Goal: Communication & Community: Answer question/provide support

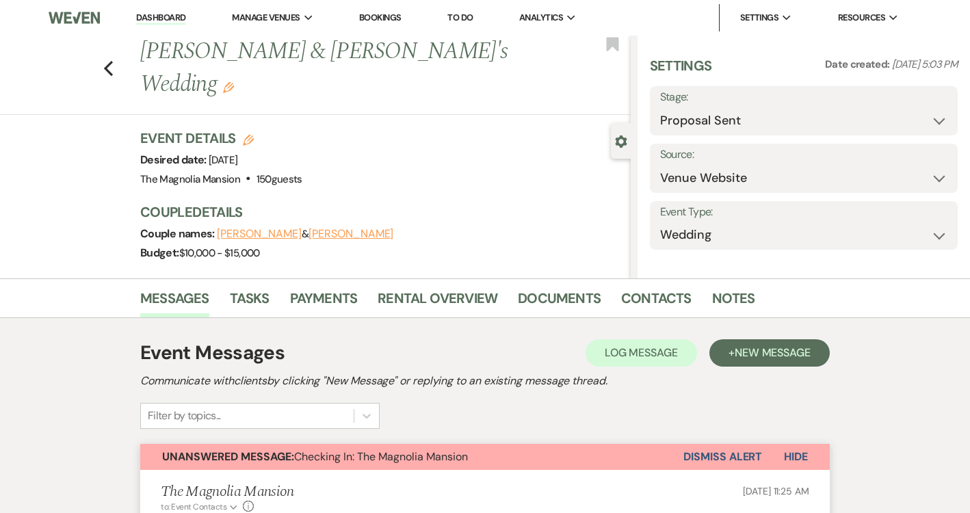
select select "6"
select select "5"
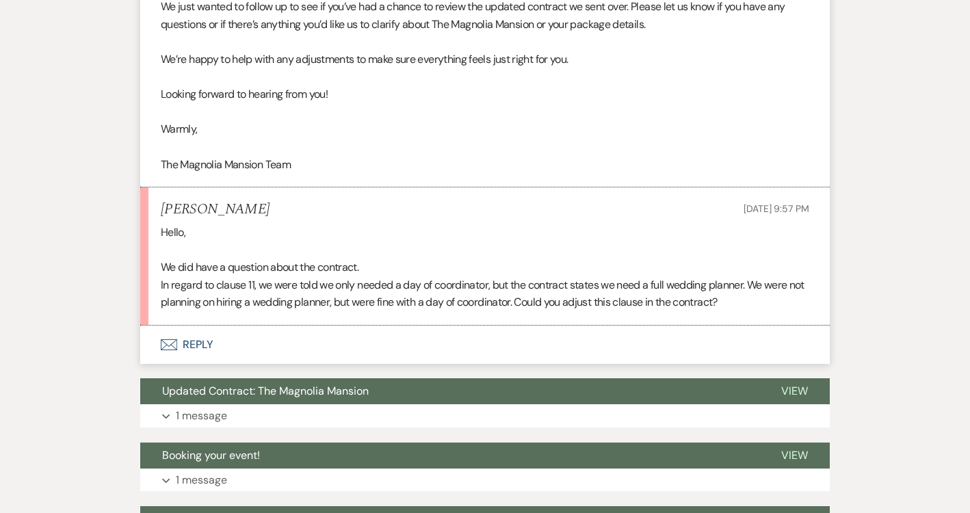
scroll to position [621, 0]
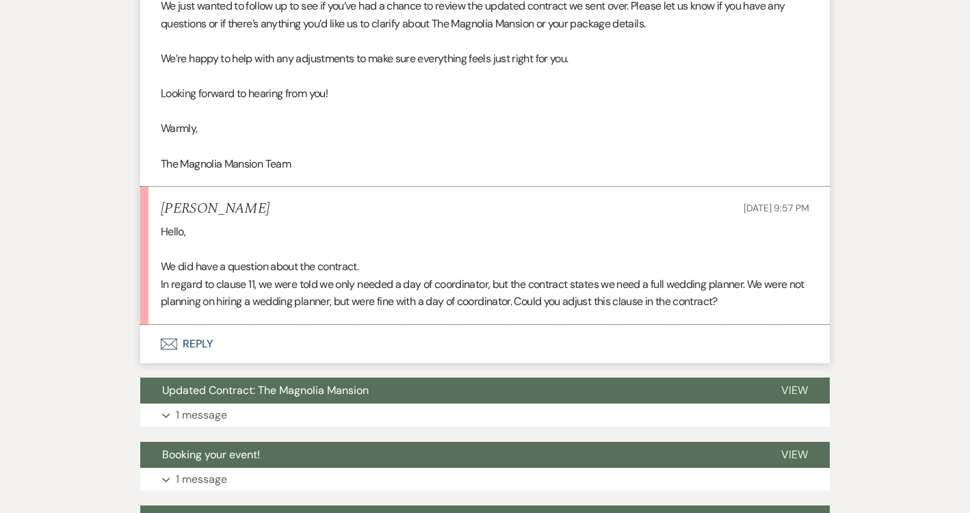
click at [277, 345] on button "Envelope Reply" at bounding box center [485, 344] width 690 height 38
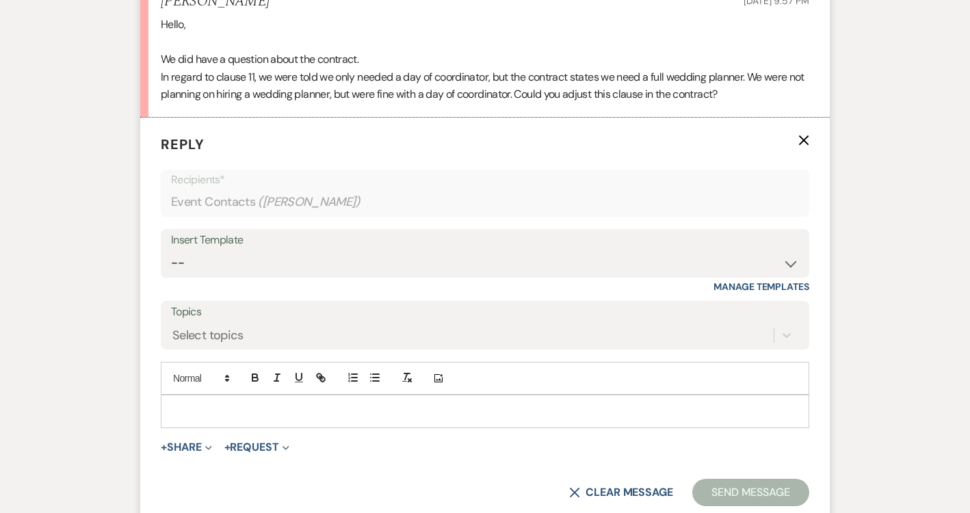
scroll to position [831, 0]
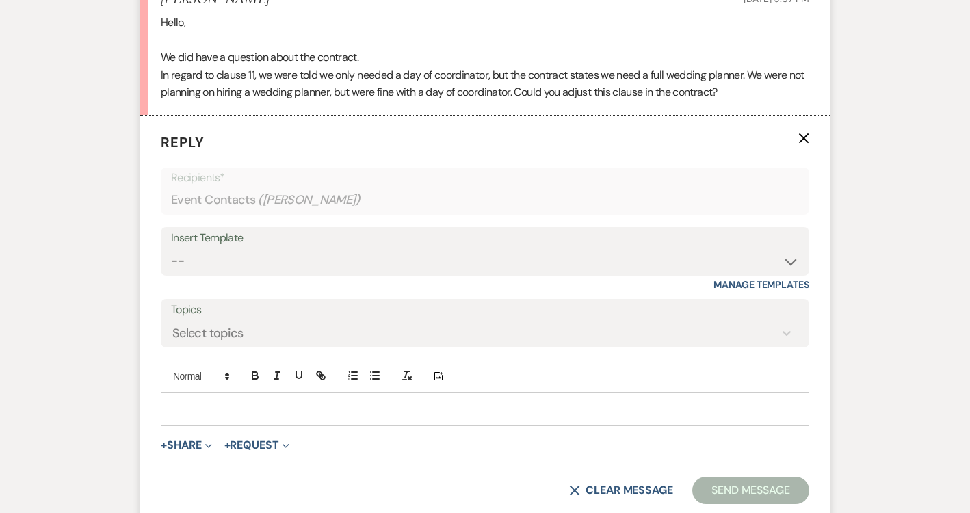
click at [251, 402] on p at bounding box center [485, 409] width 627 height 15
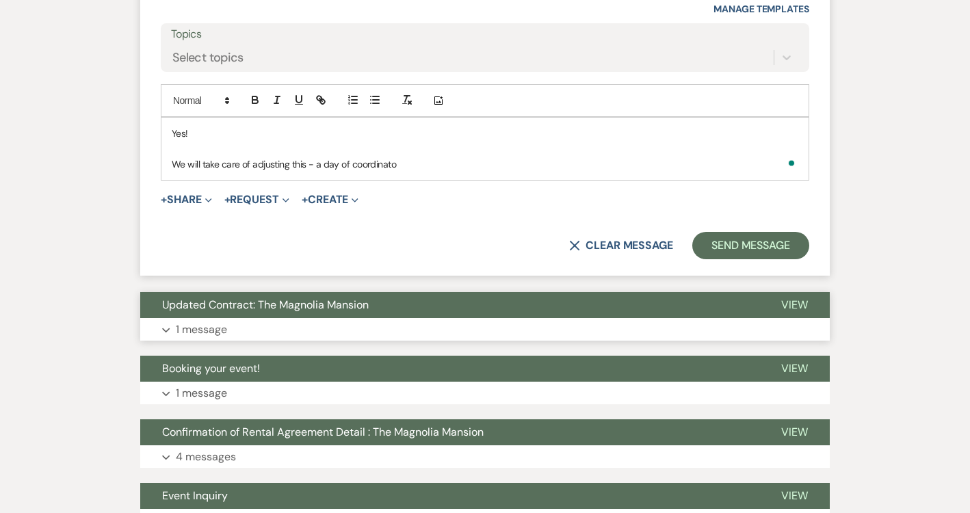
click at [263, 332] on button "Expand 1 message" at bounding box center [485, 329] width 690 height 23
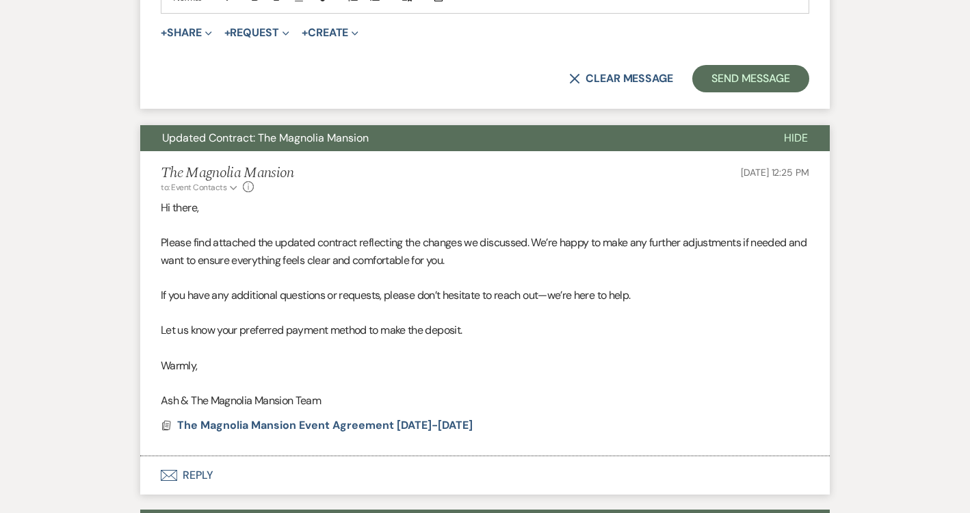
scroll to position [1277, 0]
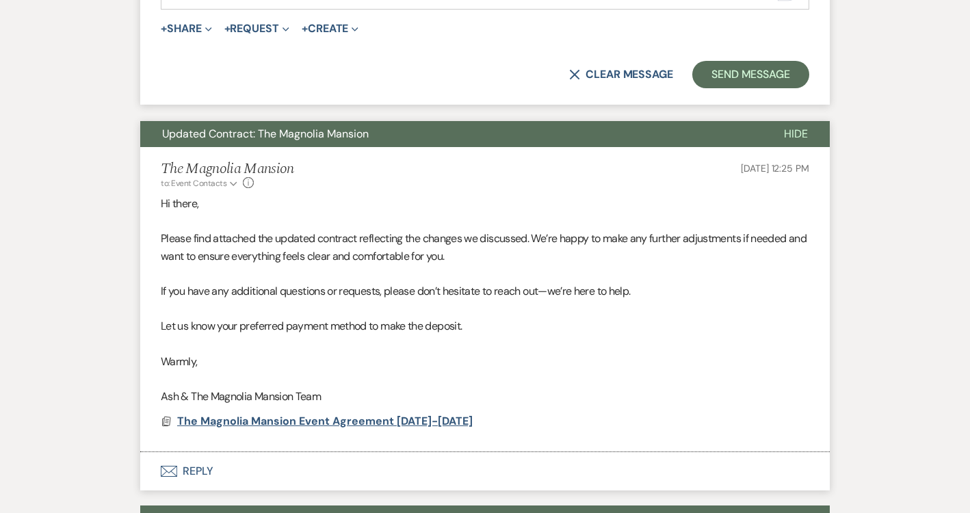
click at [256, 414] on span "The Magnolia Mansion Event Agreement [DATE]-[DATE]" at bounding box center [325, 421] width 296 height 14
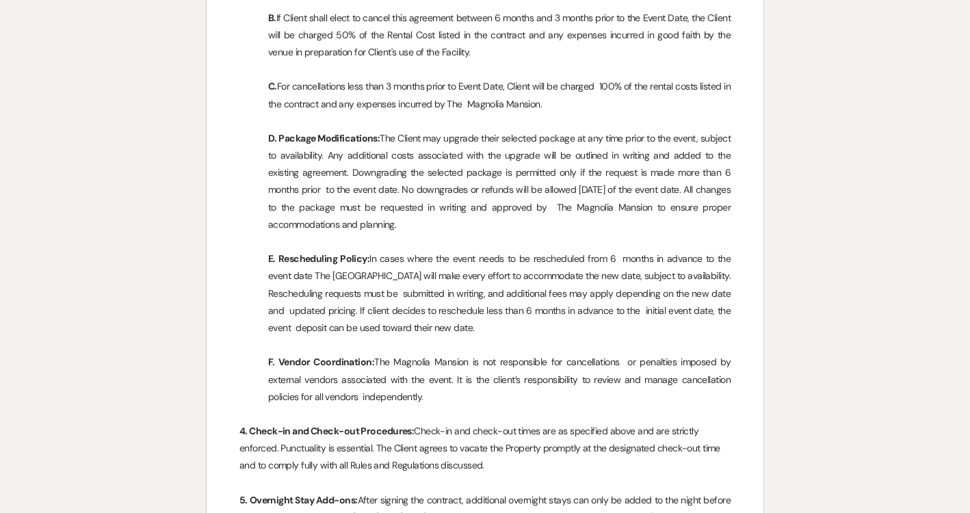
scroll to position [1138, 0]
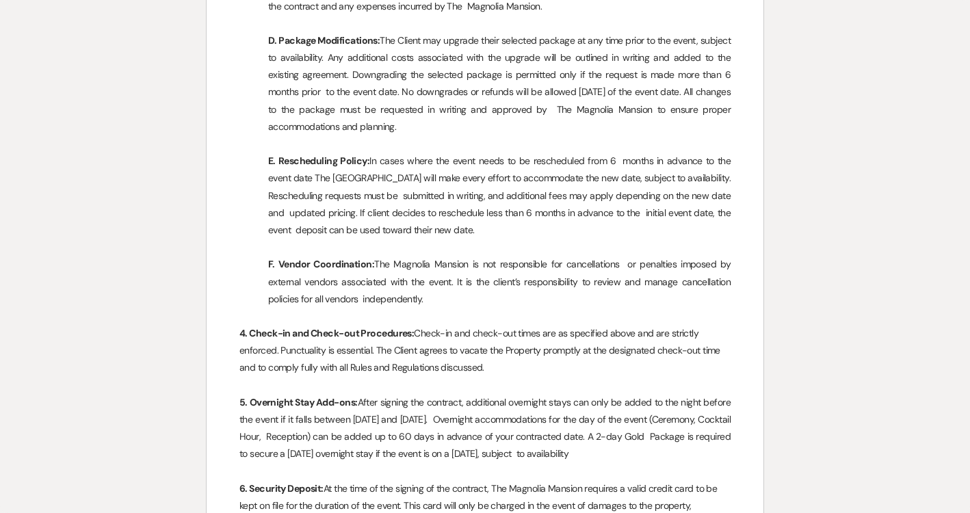
click at [439, 377] on p "4. Check-in and Check-out Procedures: Check-in and check-out times are as speci…" at bounding box center [484, 351] width 491 height 52
click at [465, 361] on p "4. Check-in and Check-out Procedures: Check-in and check-out times are as speci…" at bounding box center [484, 351] width 491 height 52
click at [504, 377] on p "4. Check-in and Check-out Procedures: Check-in and check-out times are as speci…" at bounding box center [484, 351] width 491 height 52
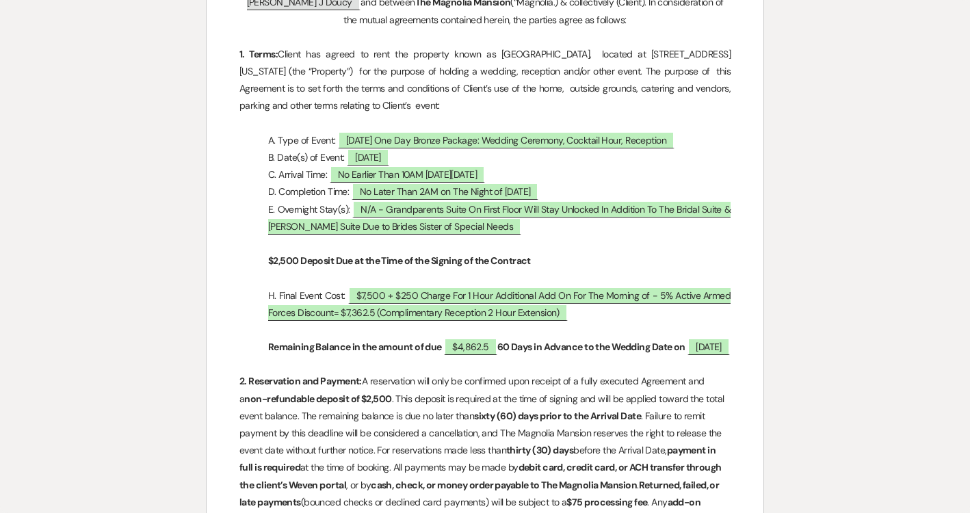
scroll to position [0, 0]
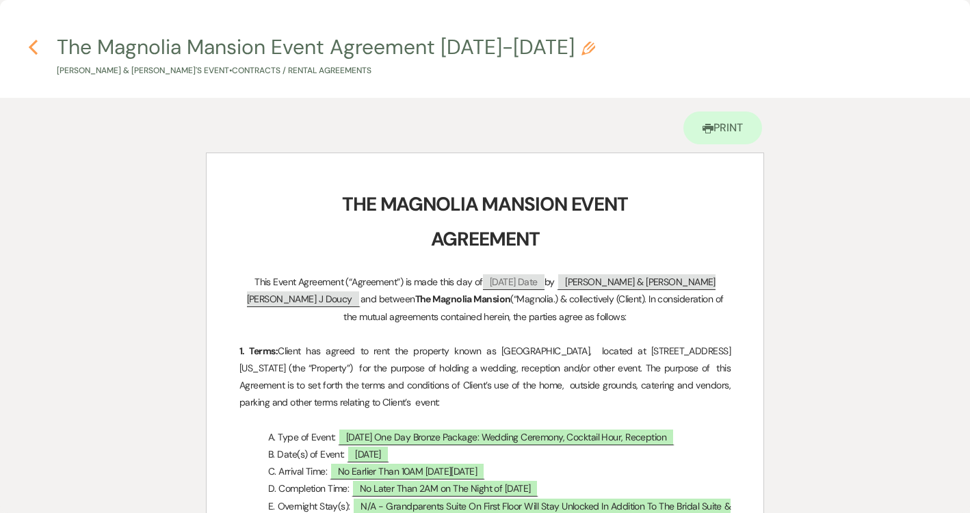
click at [31, 51] on icon "Previous" at bounding box center [33, 47] width 10 height 16
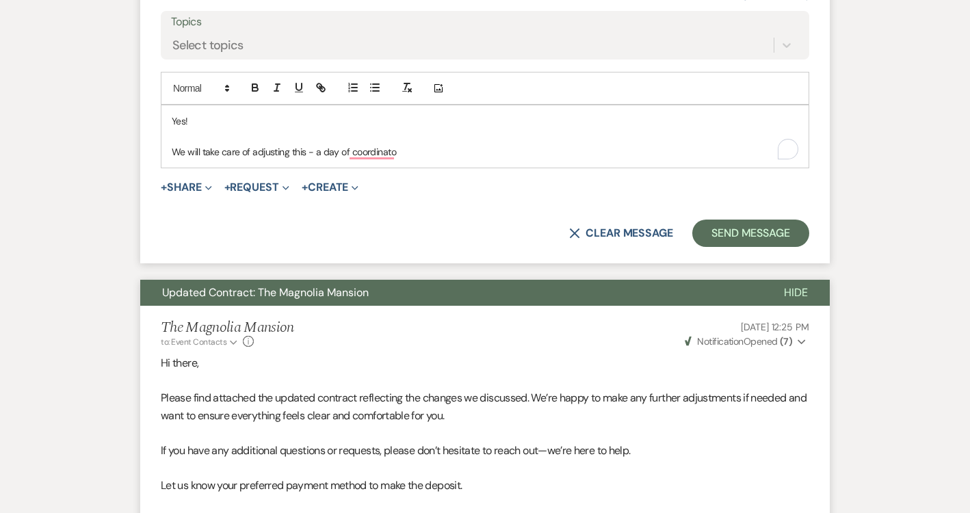
scroll to position [1104, 0]
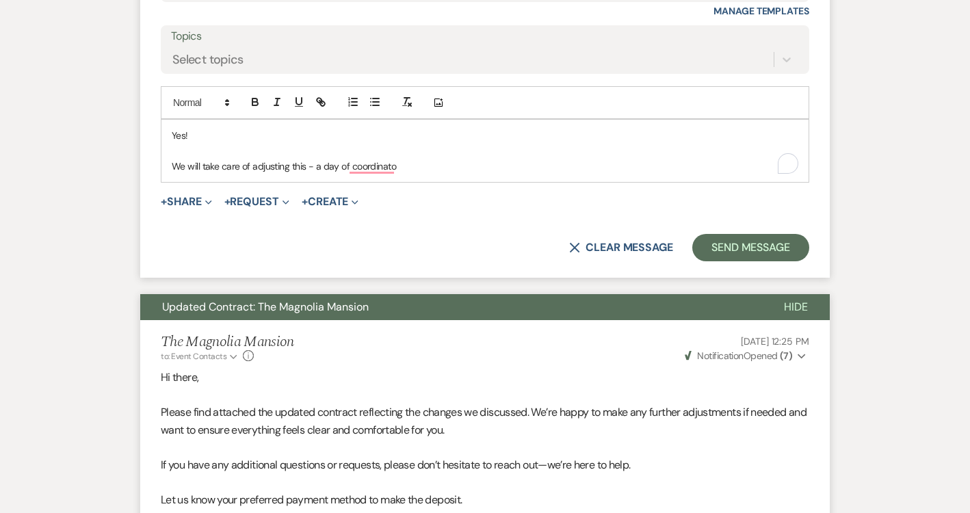
drag, startPoint x: 410, startPoint y: 173, endPoint x: 315, endPoint y: 166, distance: 95.4
click at [315, 166] on p "We will take care of adjusting this - a day of coordinato" at bounding box center [485, 166] width 627 height 15
click at [558, 168] on p "A day of coordinatior is what is required- We will take care of adjusting the w…" at bounding box center [485, 166] width 627 height 15
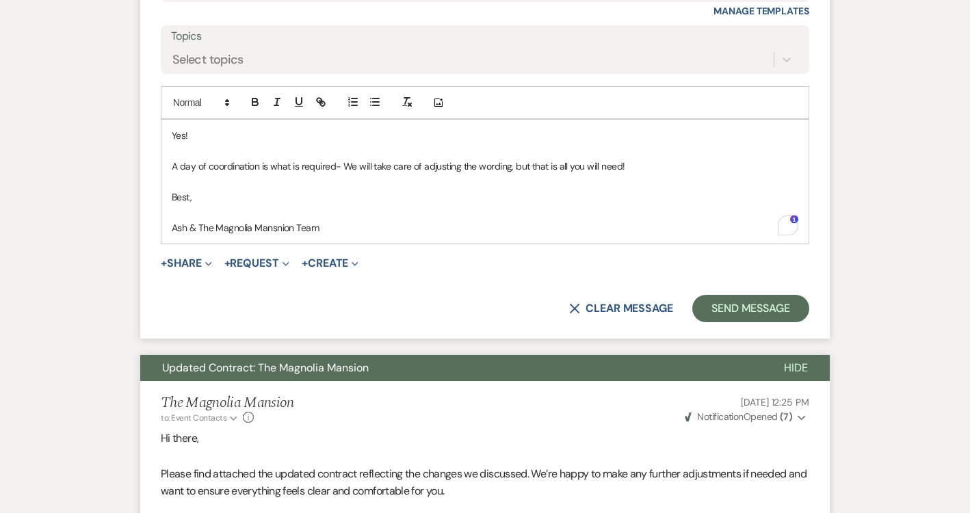
click at [257, 166] on p "A day of coordination is what is required- We will take care of adjusting the w…" at bounding box center [485, 166] width 627 height 15
click at [756, 313] on button "Send Message" at bounding box center [750, 308] width 117 height 27
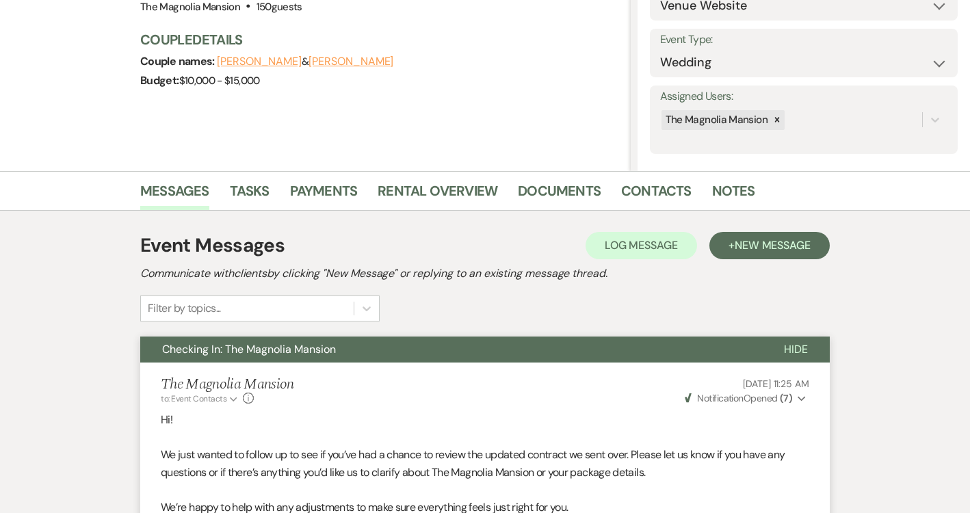
scroll to position [0, 0]
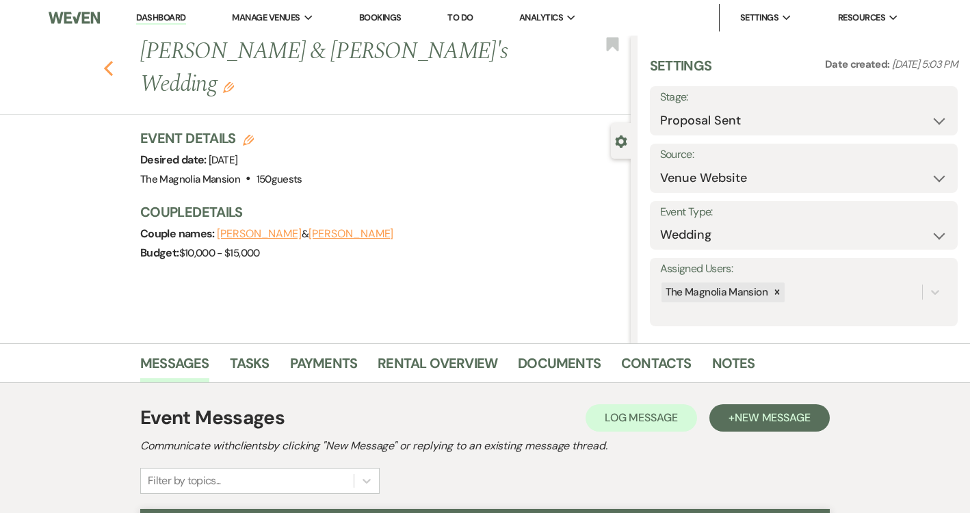
click at [108, 61] on use "button" at bounding box center [108, 68] width 9 height 15
select select "6"
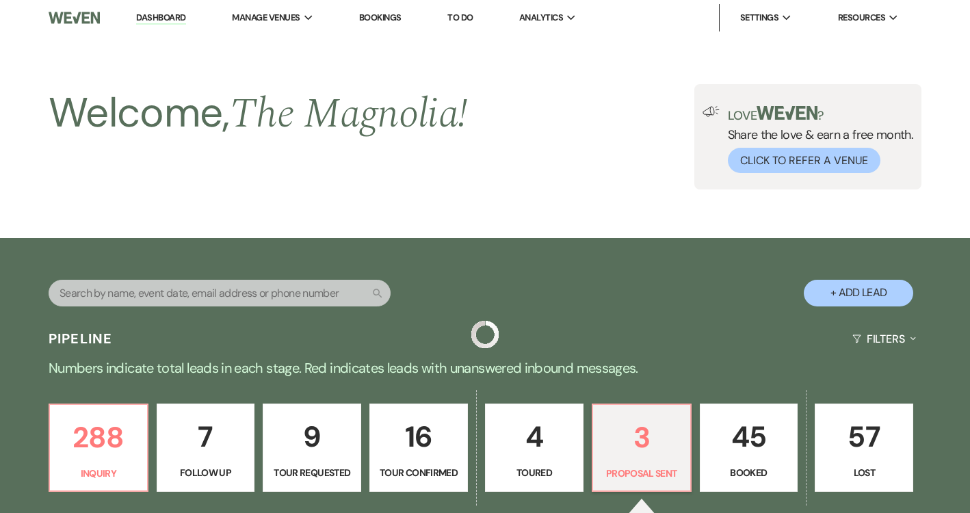
scroll to position [357, 0]
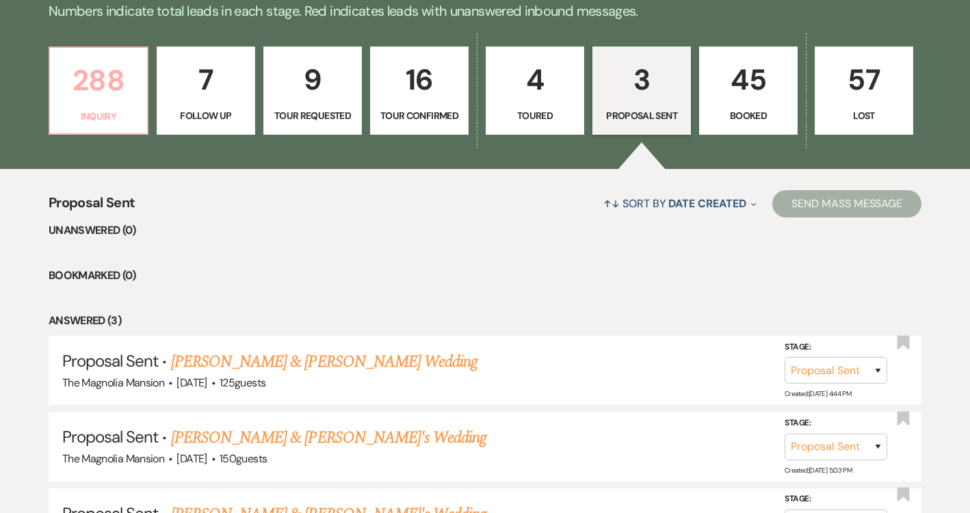
click at [102, 97] on p "288" at bounding box center [98, 80] width 81 height 46
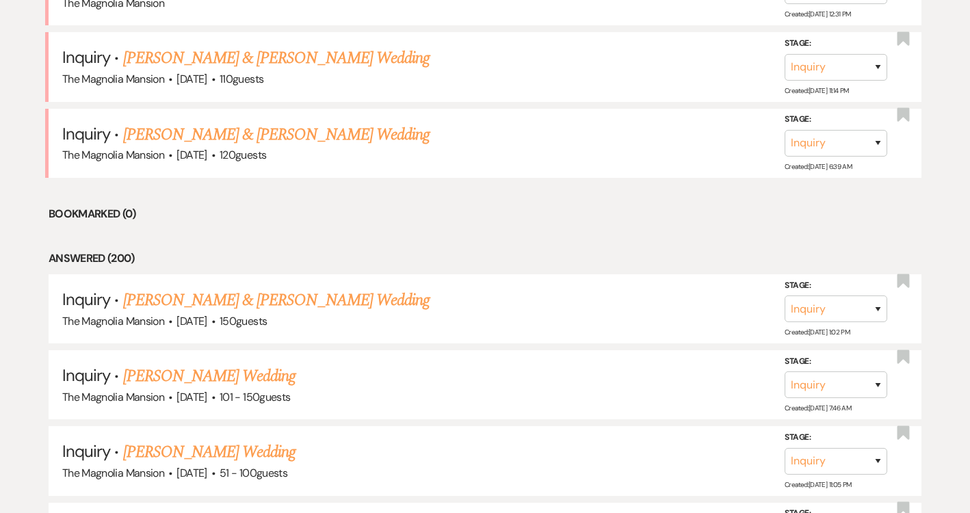
scroll to position [727, 0]
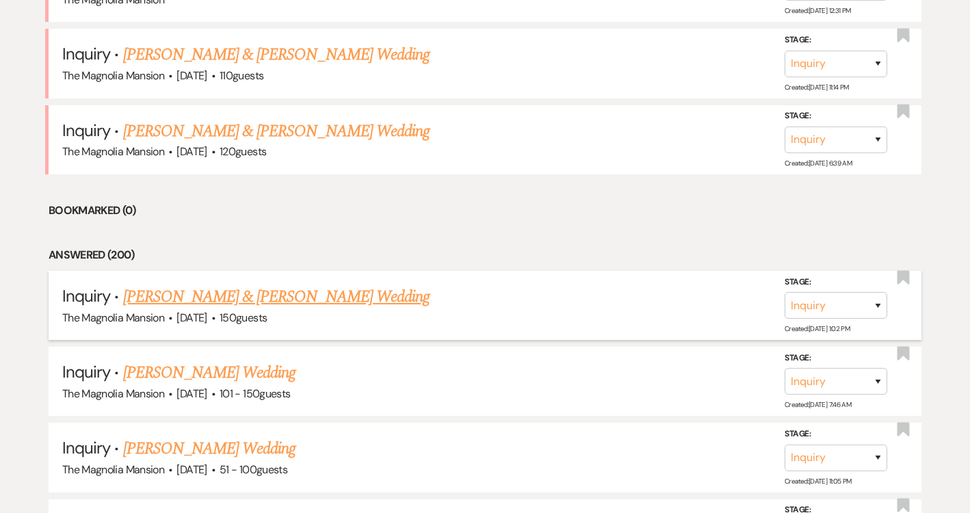
click at [309, 287] on link "[PERSON_NAME] & [PERSON_NAME] Wedding" at bounding box center [276, 297] width 306 height 25
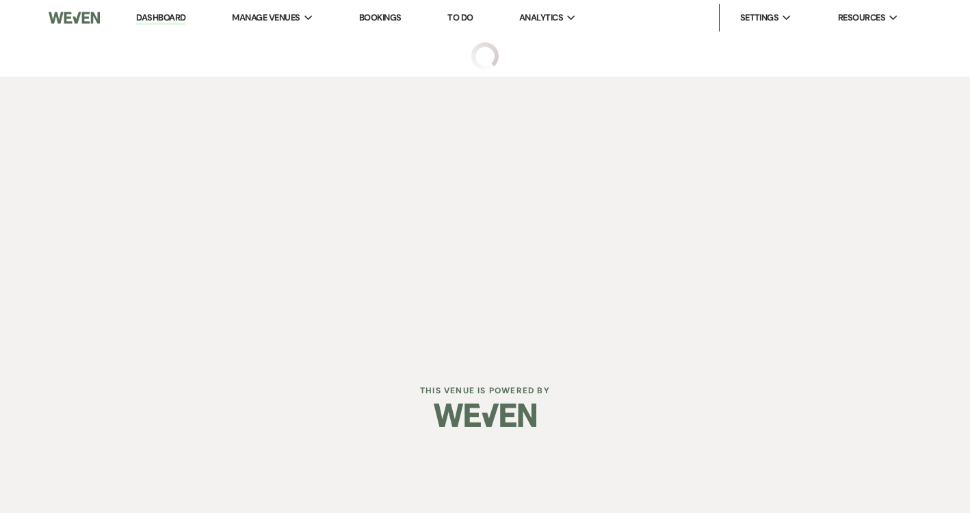
select select "5"
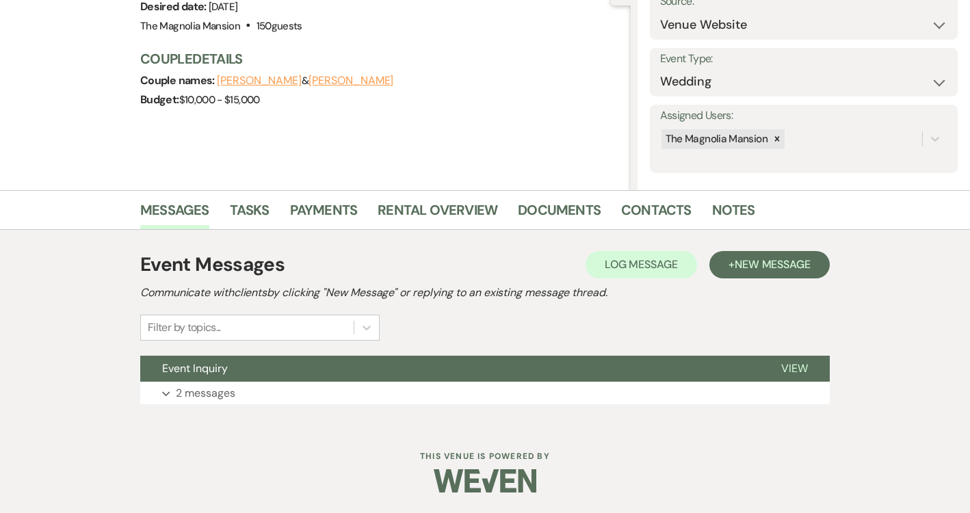
click at [365, 374] on button "Event Inquiry" at bounding box center [449, 369] width 619 height 26
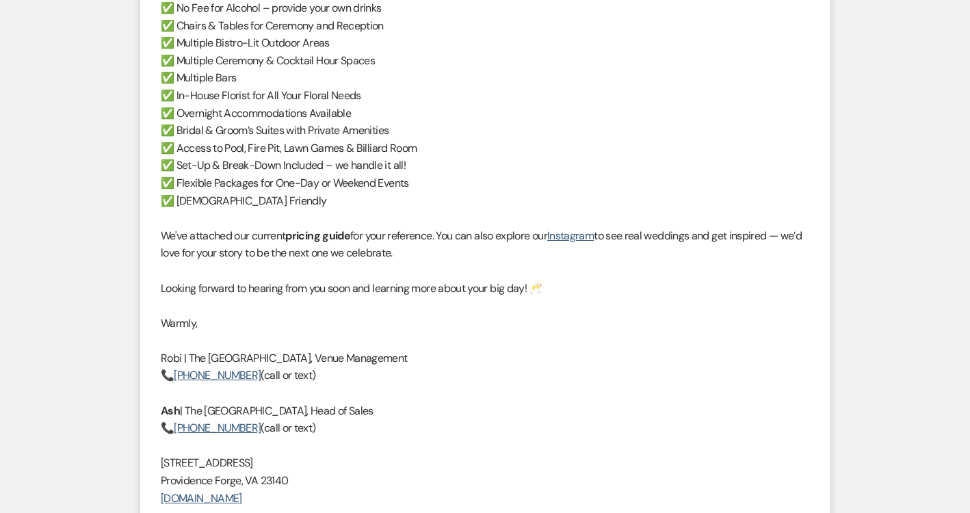
scroll to position [1524, 0]
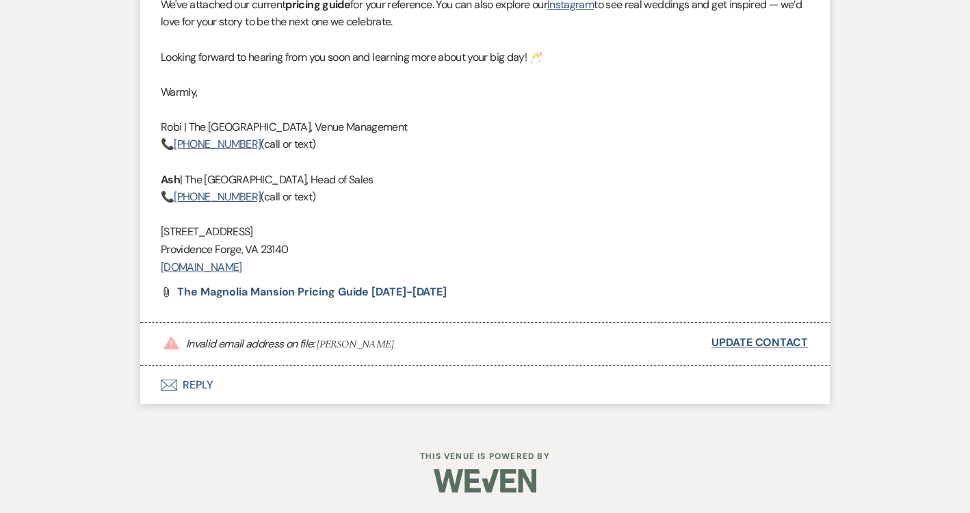
click at [792, 342] on link "Update Contact" at bounding box center [759, 343] width 96 height 18
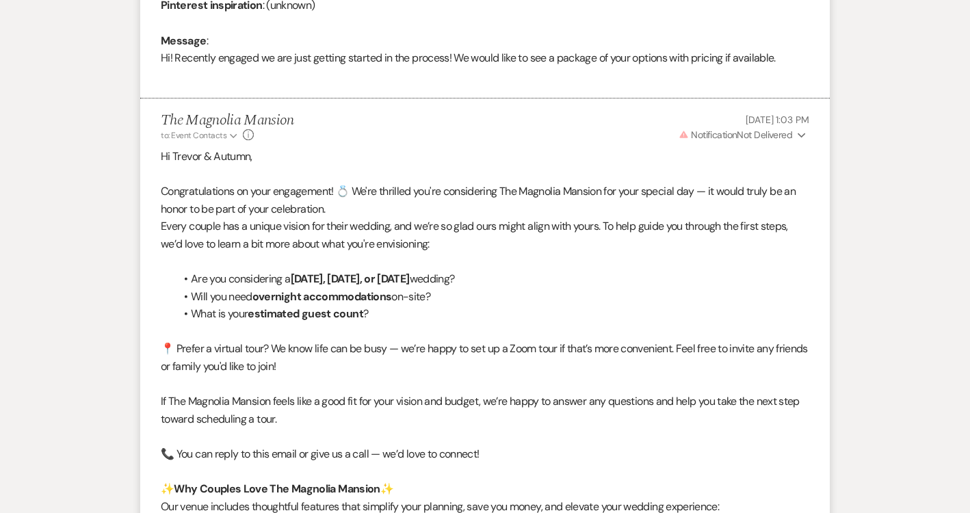
scroll to position [0, 0]
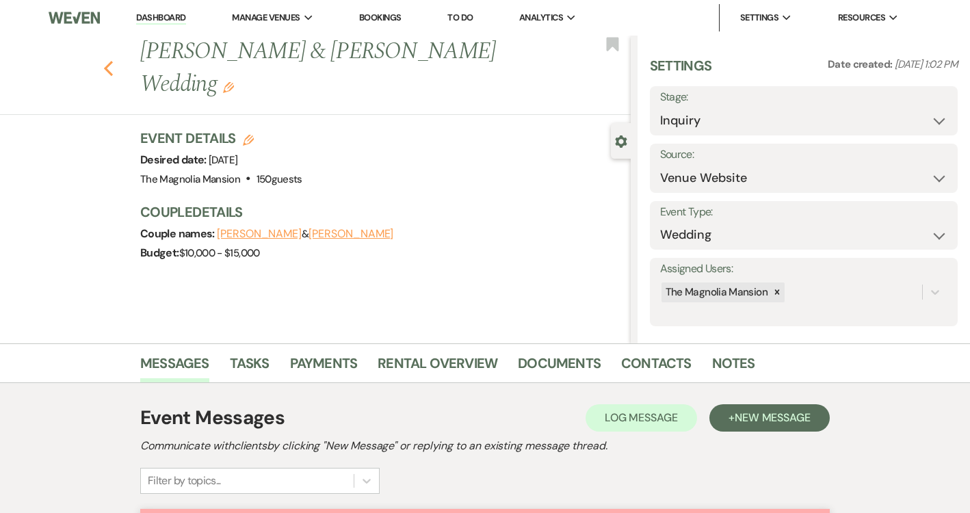
click at [107, 61] on use "button" at bounding box center [108, 68] width 9 height 15
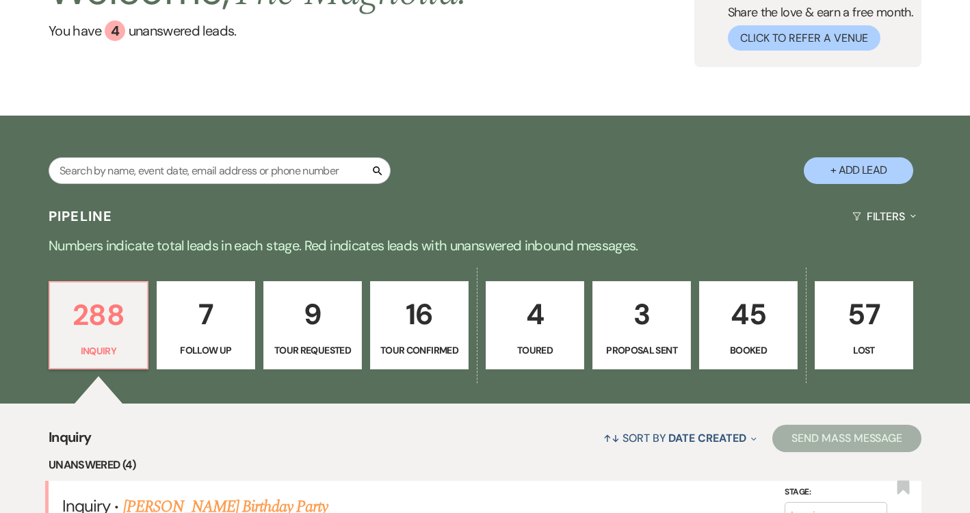
scroll to position [206, 0]
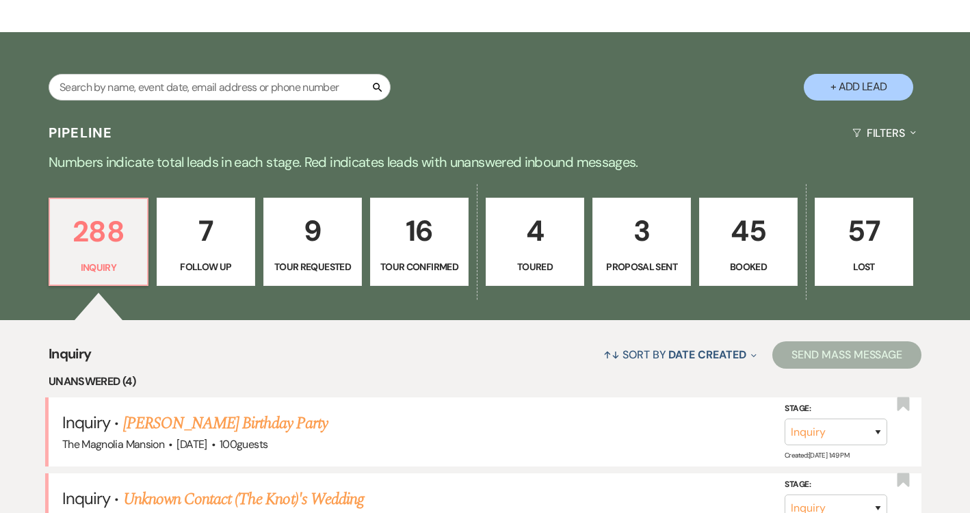
click at [770, 230] on p "45" at bounding box center [748, 231] width 81 height 46
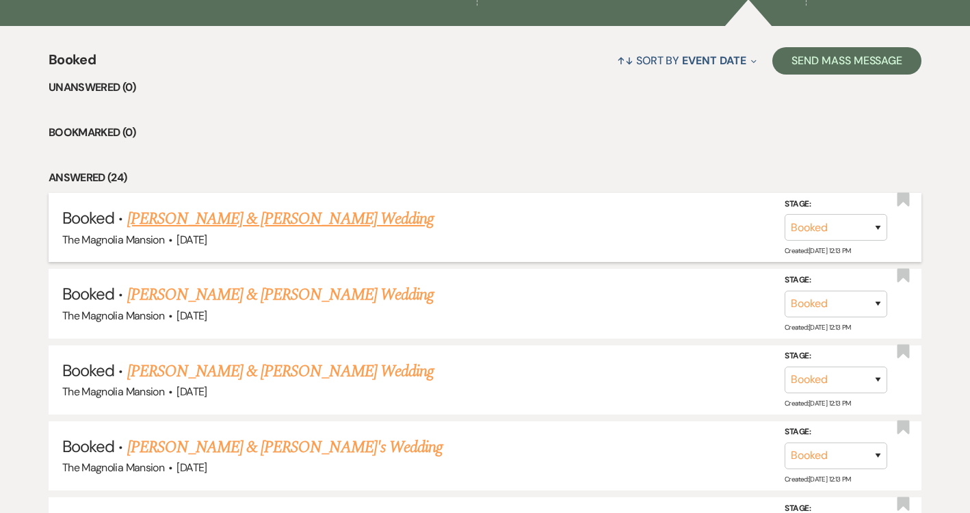
scroll to position [508, 0]
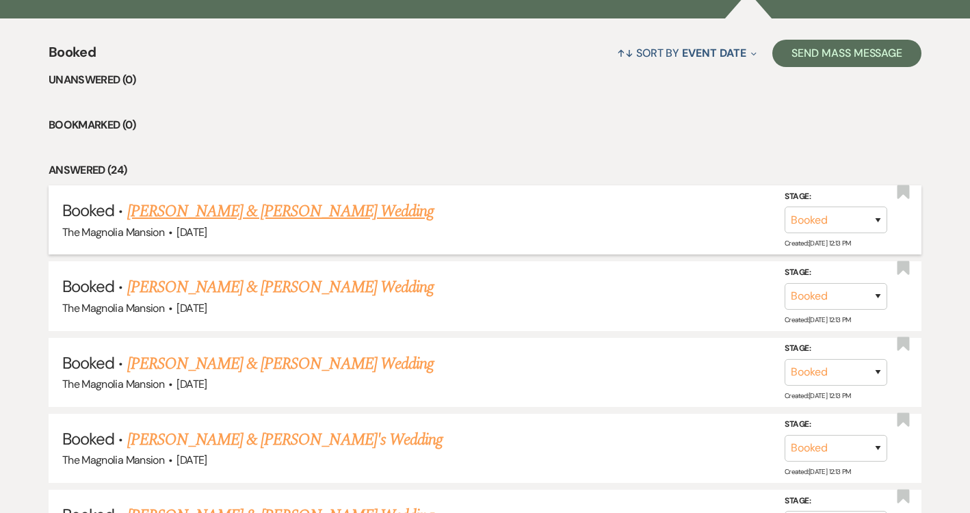
click at [235, 221] on link "[PERSON_NAME] & [PERSON_NAME] Wedding" at bounding box center [280, 211] width 306 height 25
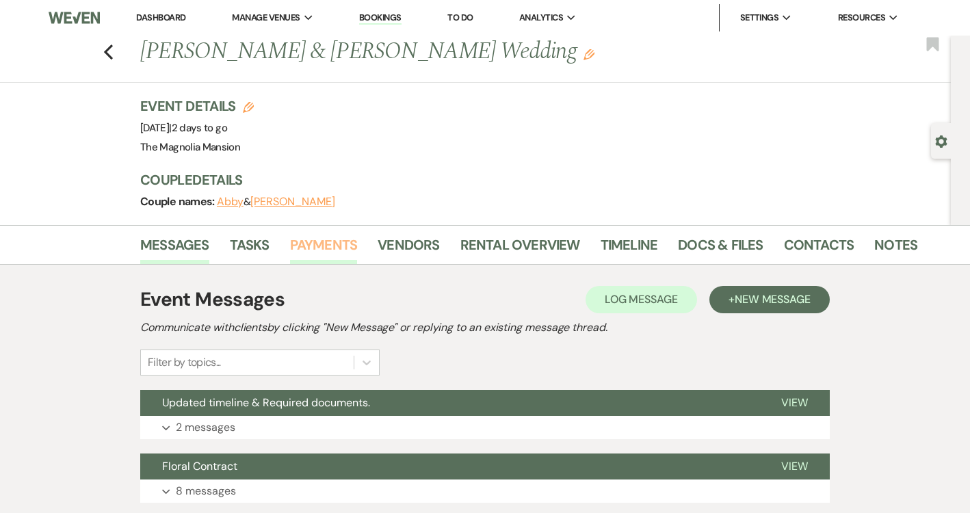
click at [327, 248] on link "Payments" at bounding box center [324, 249] width 68 height 30
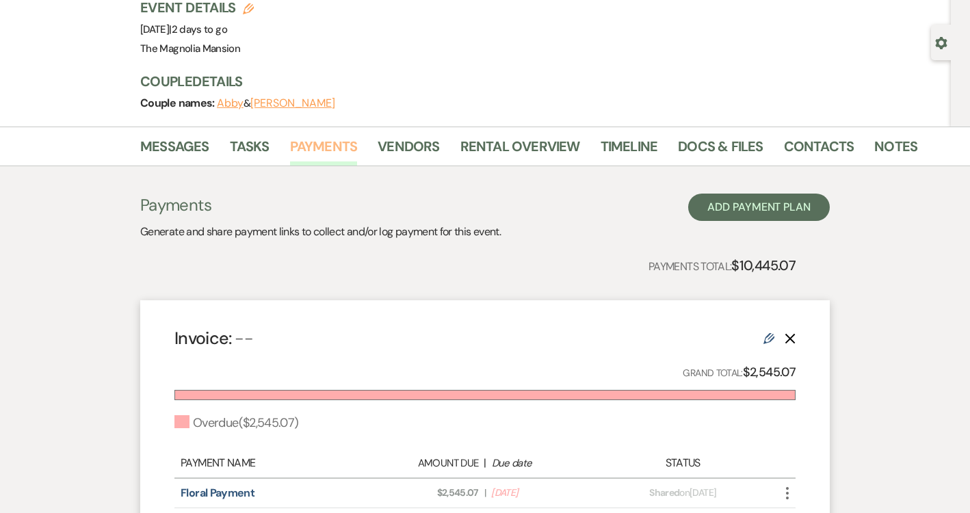
scroll to position [68, 0]
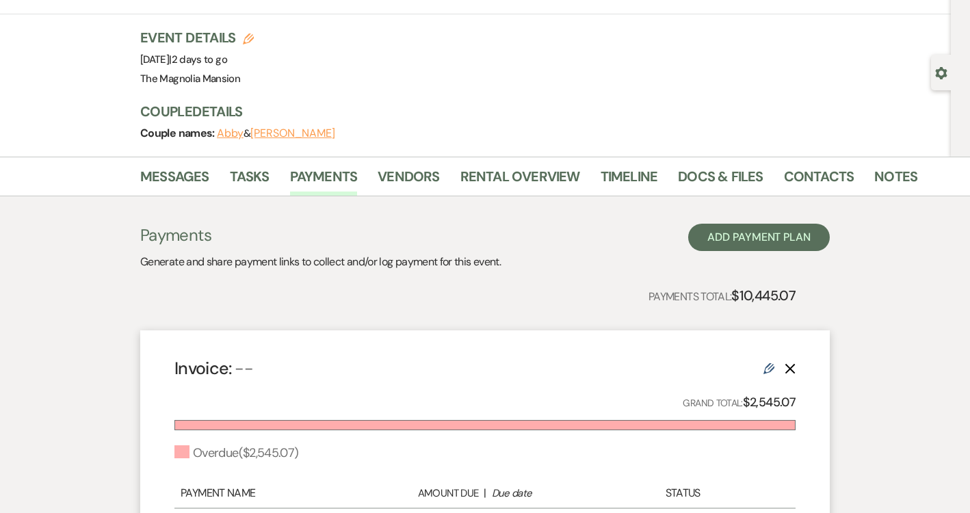
click at [731, 161] on div "Messages Tasks Payments Vendors Rental Overview Timeline Docs & Files Contacts …" at bounding box center [485, 177] width 970 height 40
click at [731, 167] on link "Docs & Files" at bounding box center [720, 181] width 85 height 30
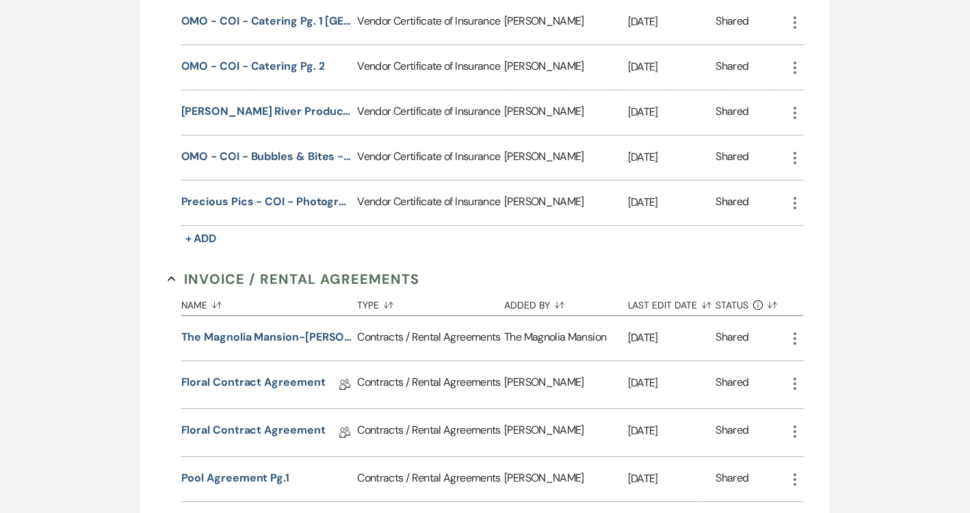
scroll to position [491, 0]
click at [267, 335] on button "The Magnolia Mansion-[PERSON_NAME] & [PERSON_NAME] ([PERSON_NAME] & [PERSON_NAM…" at bounding box center [266, 336] width 171 height 16
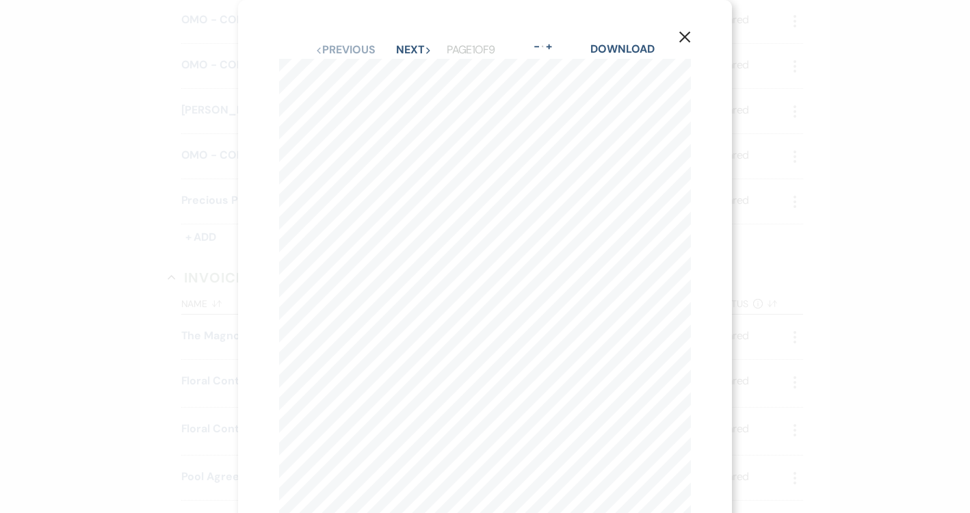
click at [688, 46] on button "X" at bounding box center [685, 37] width 21 height 24
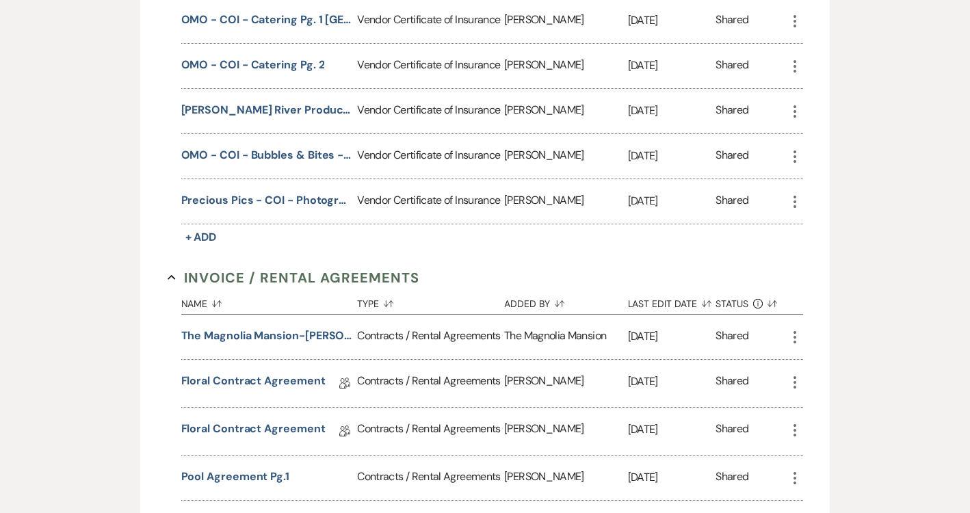
scroll to position [0, 0]
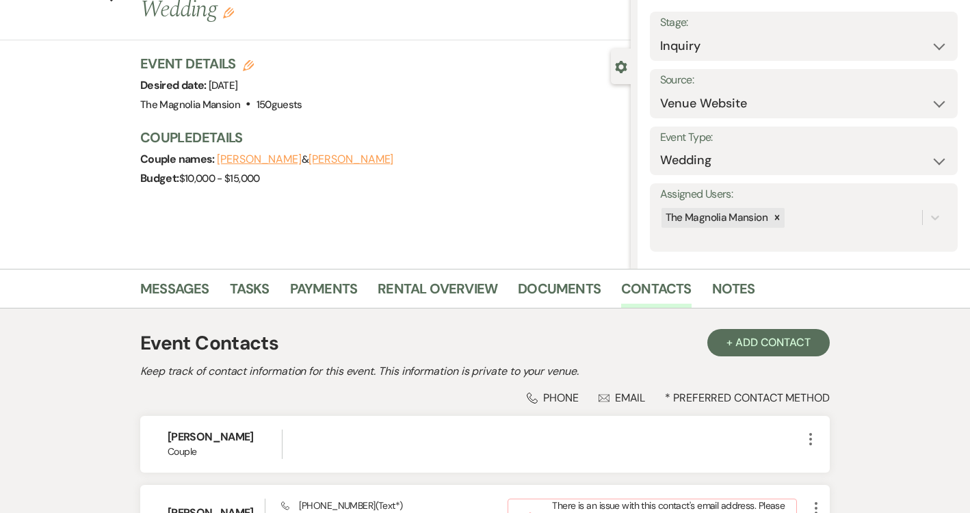
scroll to position [237, 0]
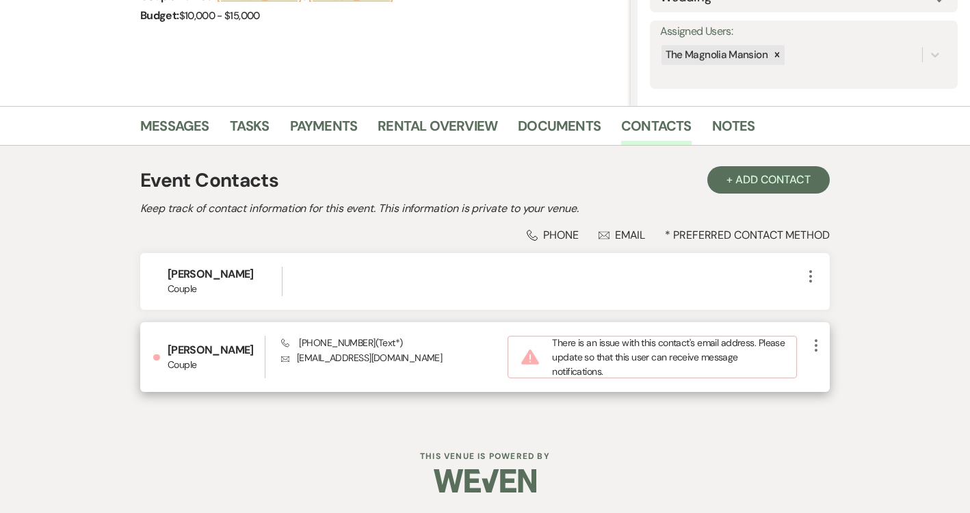
click at [814, 345] on icon "More" at bounding box center [816, 345] width 16 height 16
click at [826, 364] on button "Pencil Edit" at bounding box center [848, 372] width 81 height 23
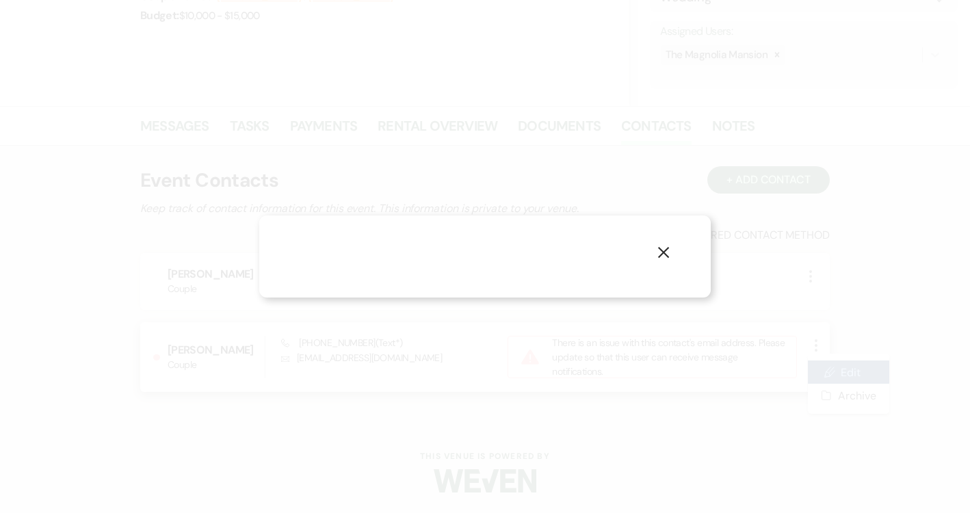
select select "text"
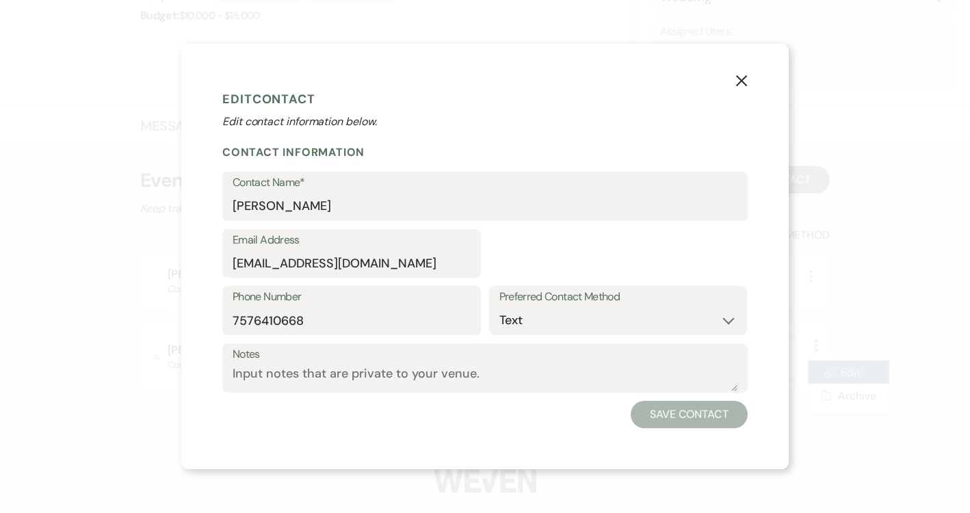
select select "1"
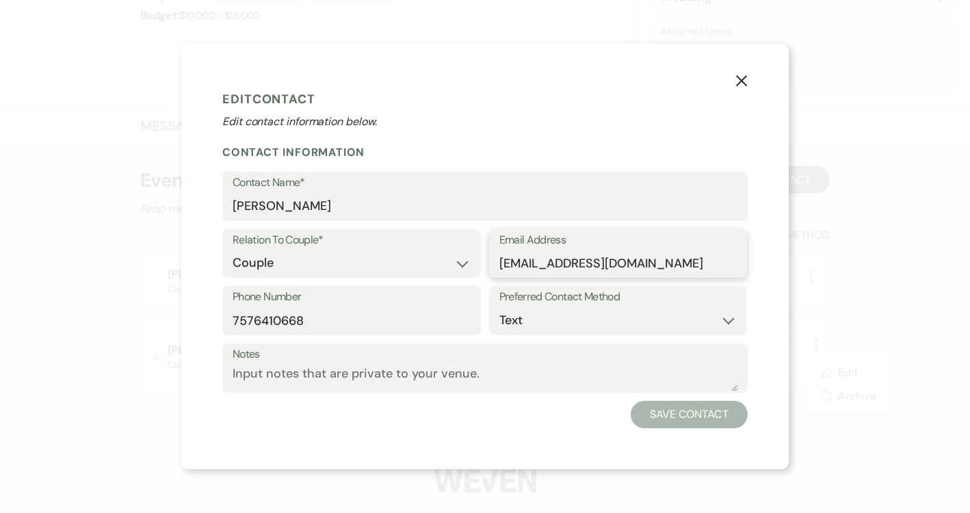
click at [675, 264] on input "autumnlmoody2@gmail.com" at bounding box center [618, 263] width 238 height 27
type input "autumnlmoody2@outlook.com"
click at [631, 401] on button "Save Contact" at bounding box center [689, 414] width 117 height 27
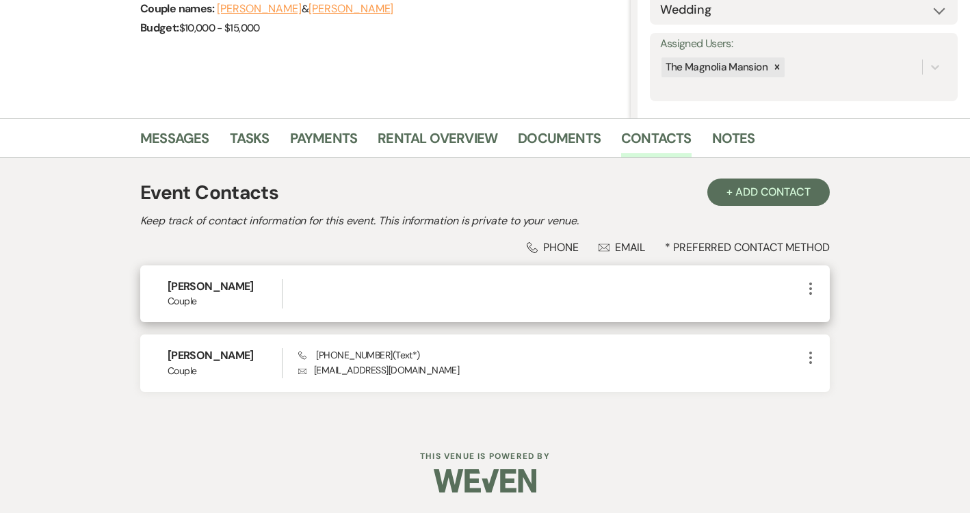
scroll to position [224, 0]
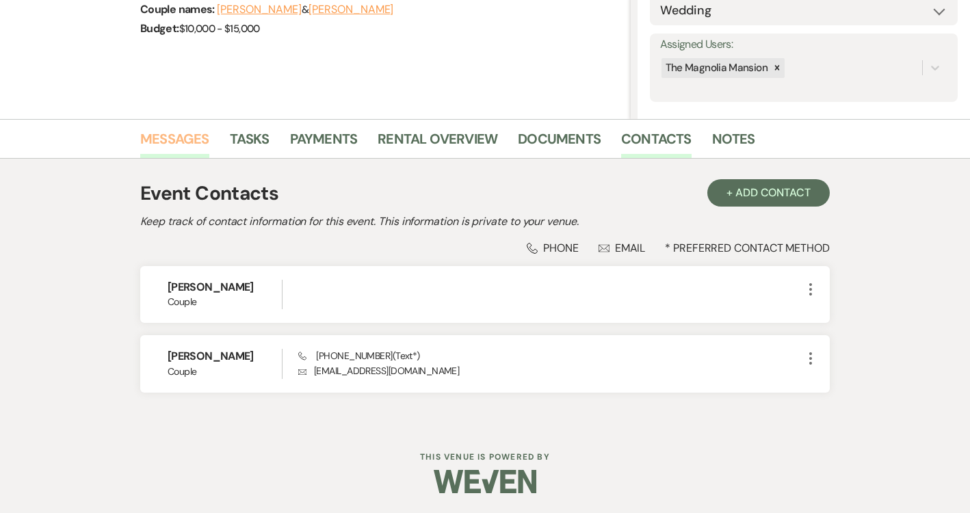
click at [193, 145] on link "Messages" at bounding box center [174, 143] width 69 height 30
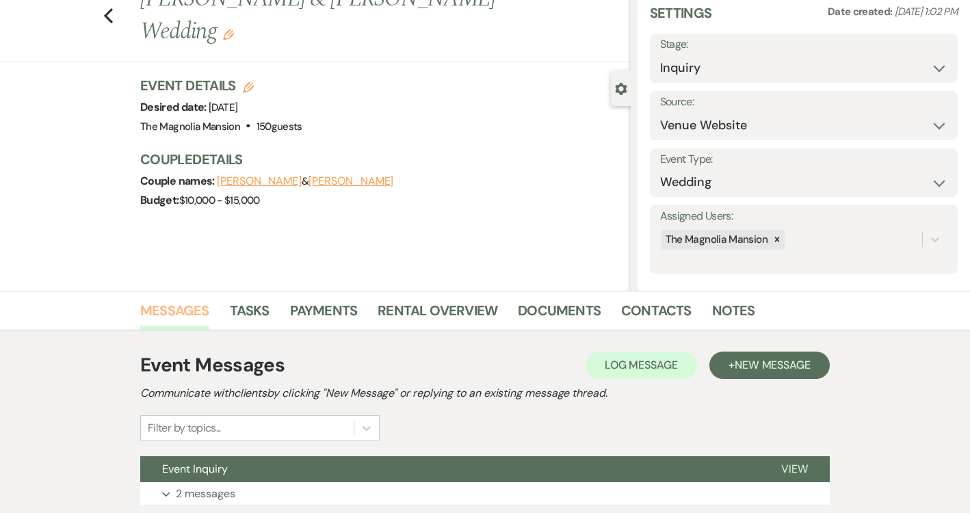
scroll to position [153, 0]
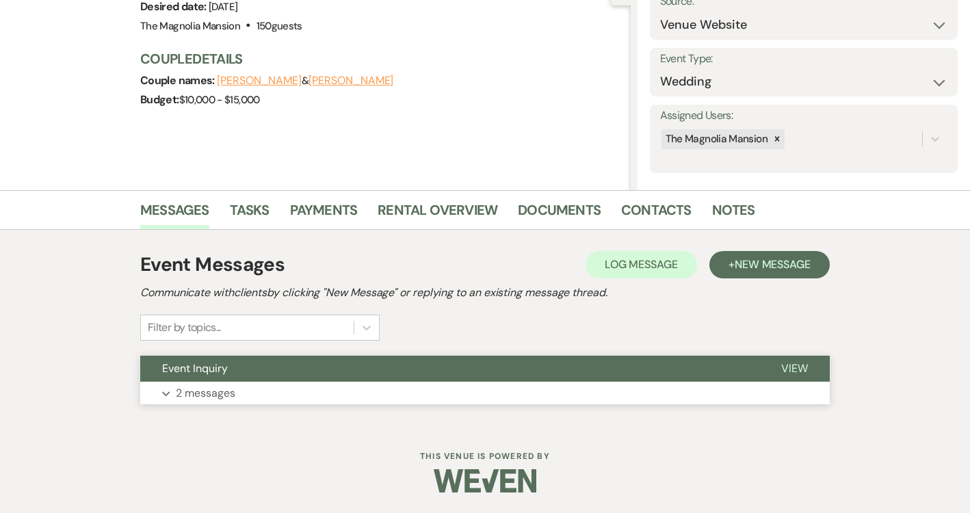
click at [470, 373] on button "Event Inquiry" at bounding box center [449, 369] width 619 height 26
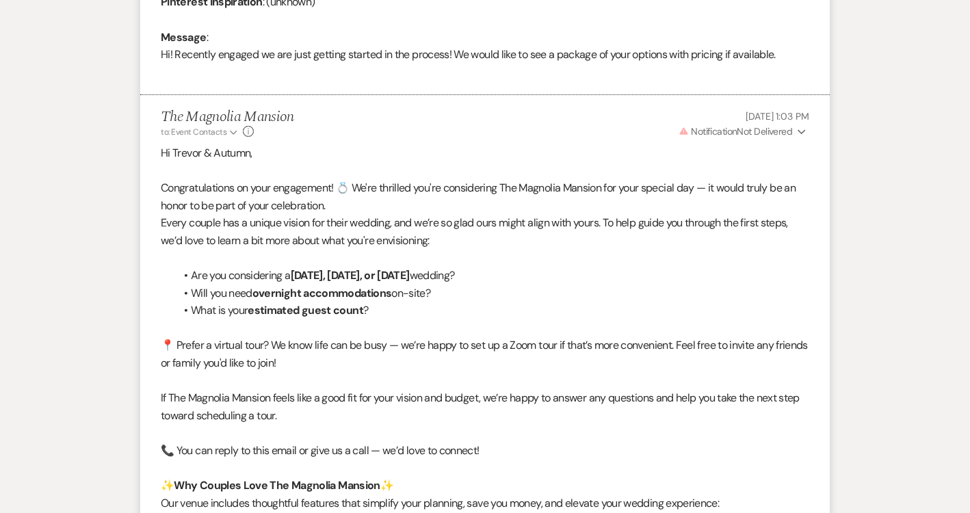
scroll to position [740, 0]
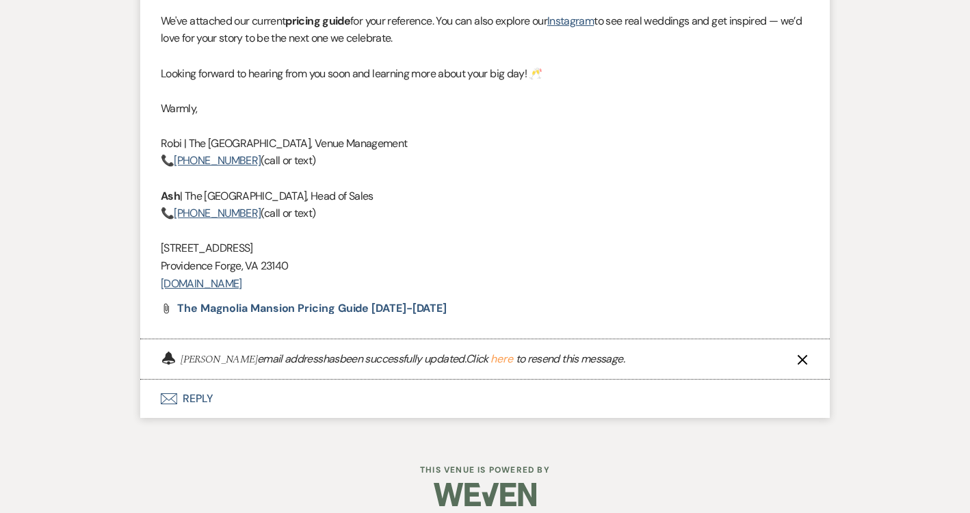
click at [261, 404] on button "Envelope Reply" at bounding box center [485, 399] width 690 height 38
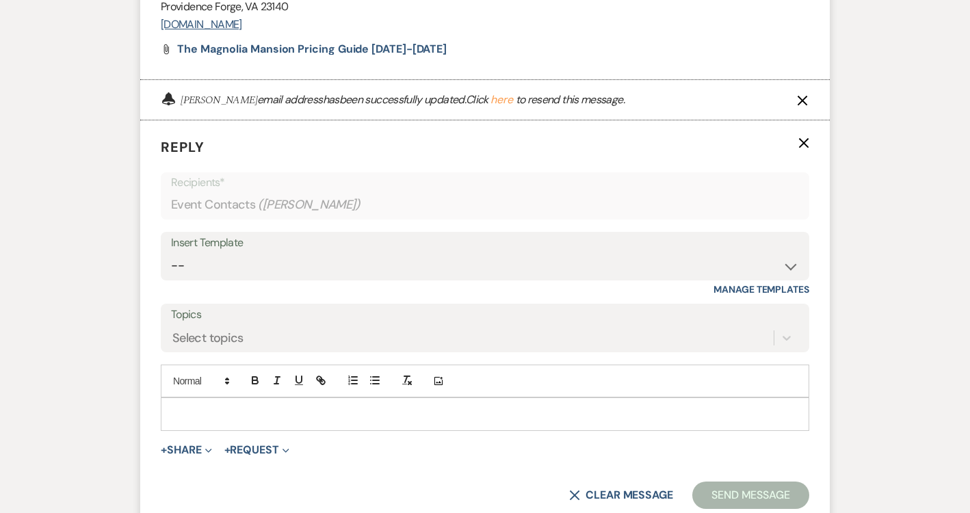
scroll to position [1771, 0]
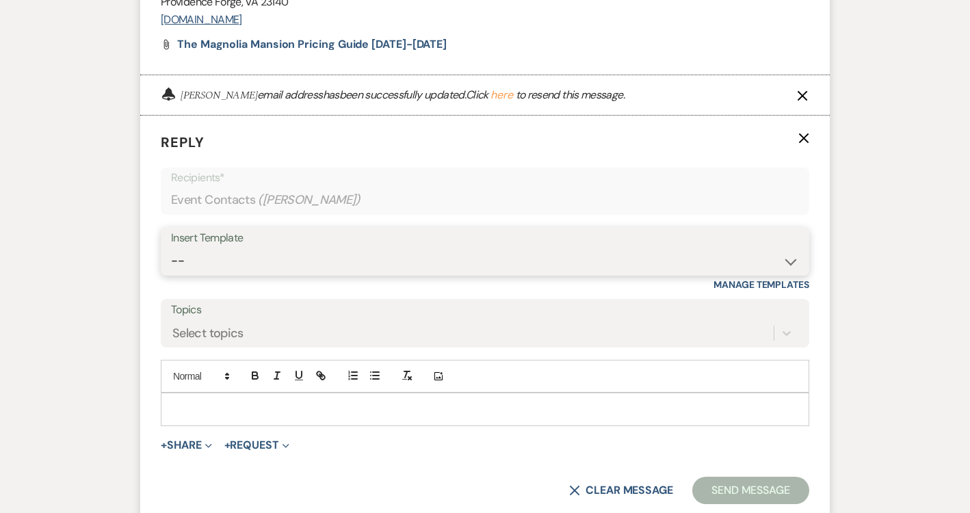
click at [369, 264] on select "-- Weven Planning Portal Introduction (Booked Events) Tour Request Response Con…" at bounding box center [485, 261] width 628 height 27
select select "5117"
click at [171, 248] on select "-- Weven Planning Portal Introduction (Booked Events) Tour Request Response Con…" at bounding box center [485, 261] width 628 height 27
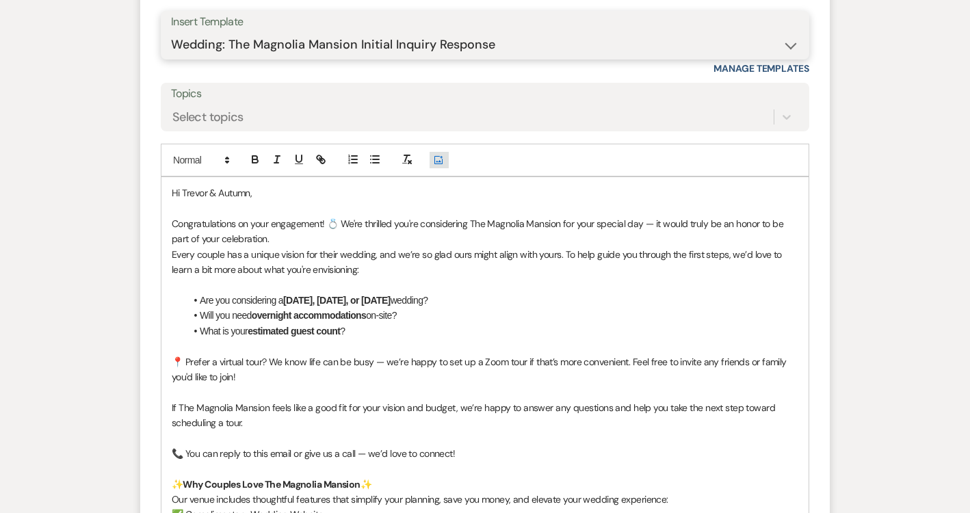
scroll to position [1997, 0]
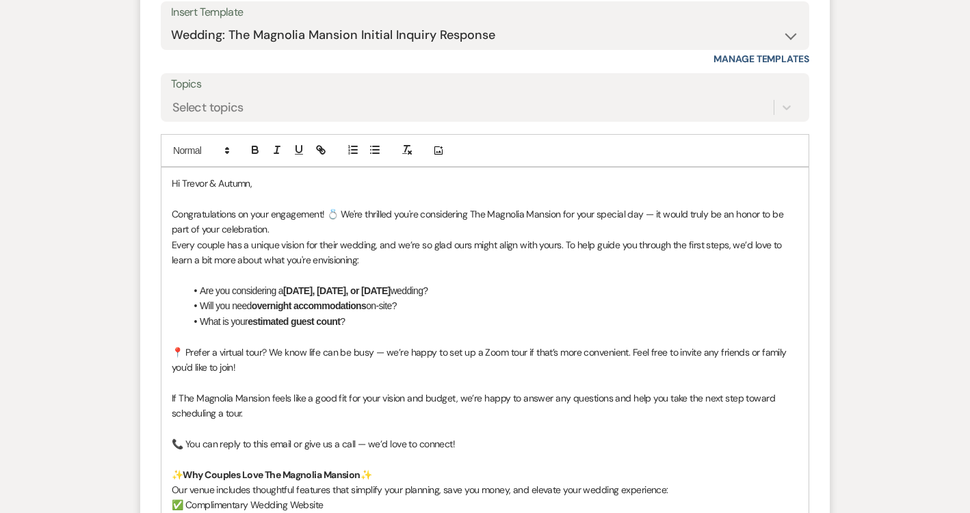
click at [317, 233] on p "Congratulations on your engagement! 💍 We're thrilled you're considering The Mag…" at bounding box center [485, 222] width 627 height 31
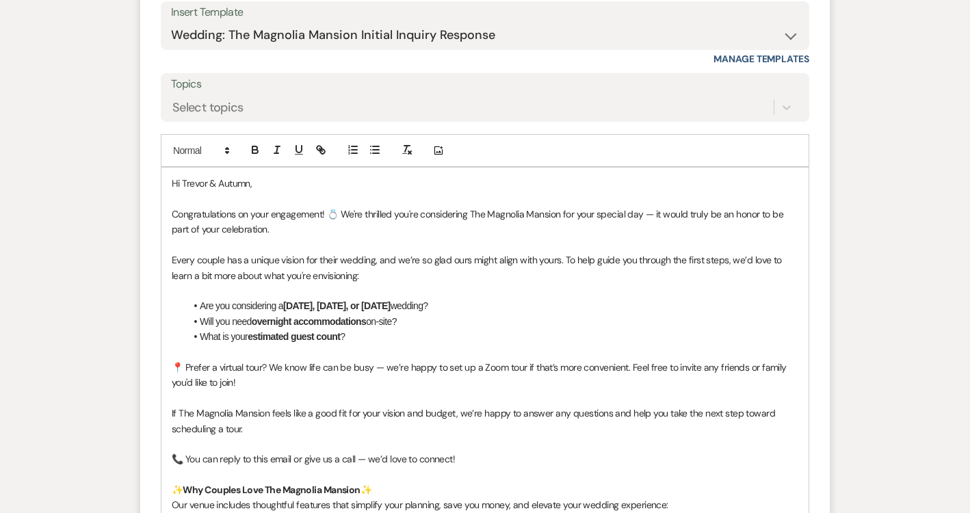
click at [337, 211] on p "Congratulations on your engagement! 💍 We're thrilled you're considering The Mag…" at bounding box center [485, 222] width 627 height 31
drag, startPoint x: 337, startPoint y: 213, endPoint x: 164, endPoint y: 213, distance: 172.4
click at [266, 393] on p "To enrich screen reader interactions, please activate Accessibility in Grammarl…" at bounding box center [485, 398] width 627 height 15
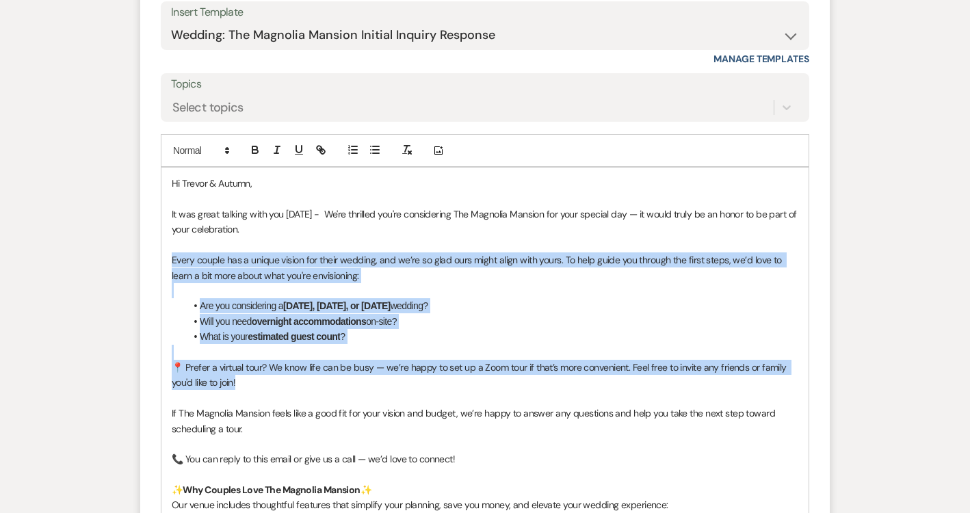
drag, startPoint x: 249, startPoint y: 384, endPoint x: 155, endPoint y: 257, distance: 158.4
click at [155, 257] on form "Reply X Draft saved! Recipients* Event Contacts ( Autumn Moody ) Insert Templat…" at bounding box center [485, 509] width 690 height 1239
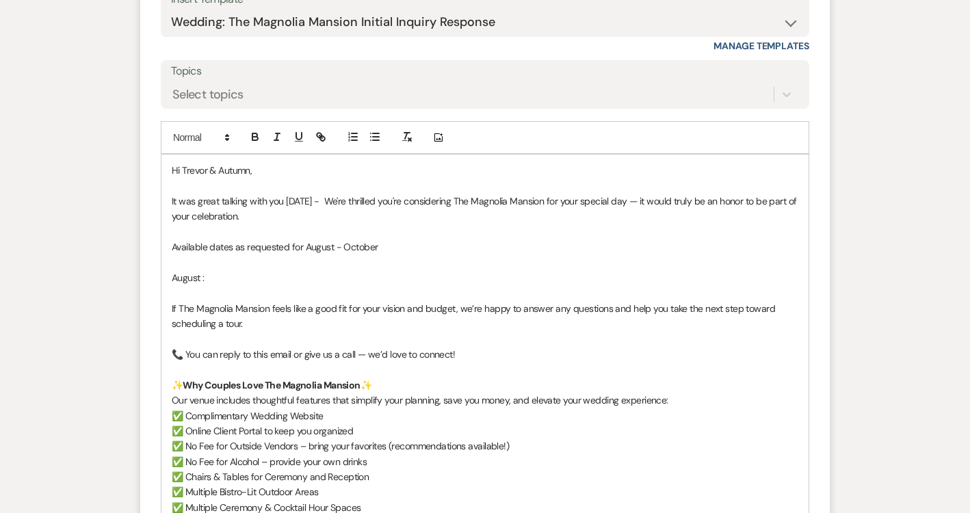
scroll to position [2012, 0]
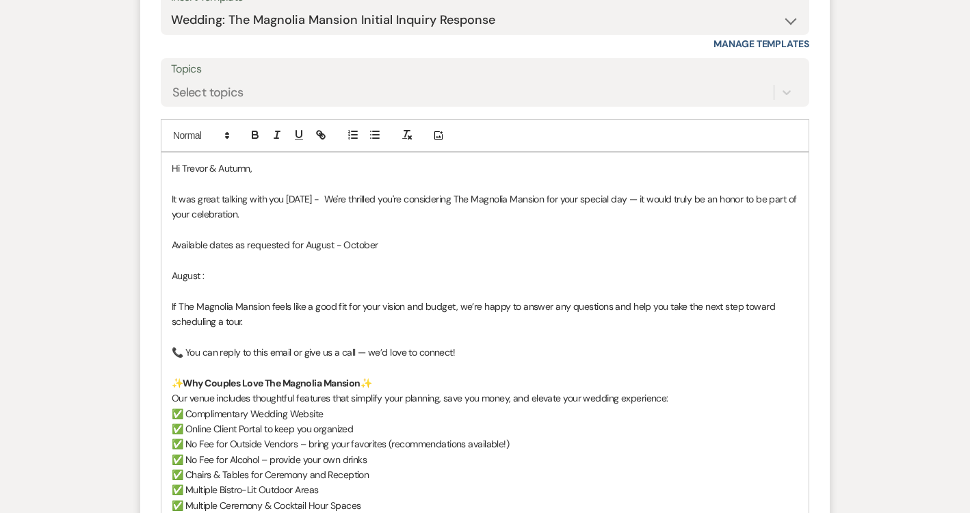
click at [390, 240] on p "Available dates as requested for August - October" at bounding box center [485, 244] width 627 height 15
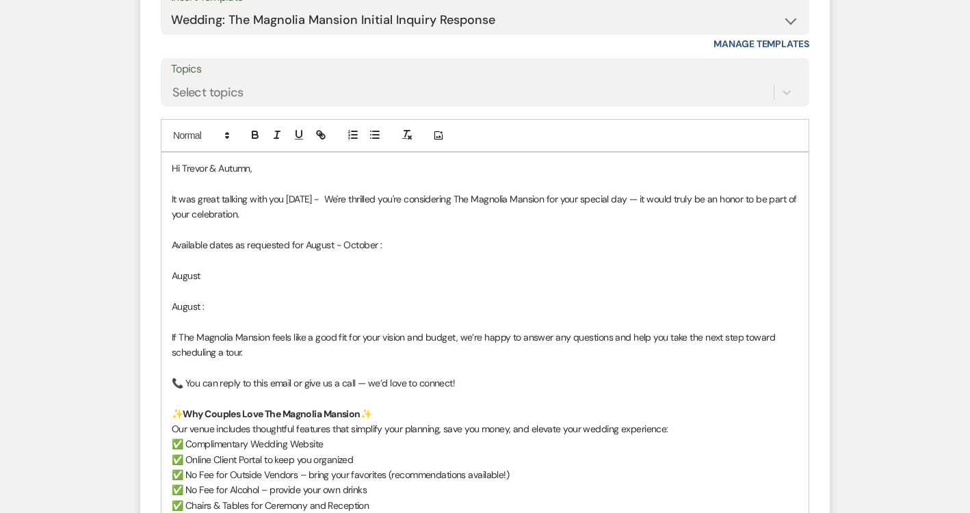
click at [207, 243] on p "Available dates as requested for August - October :" at bounding box center [485, 244] width 627 height 15
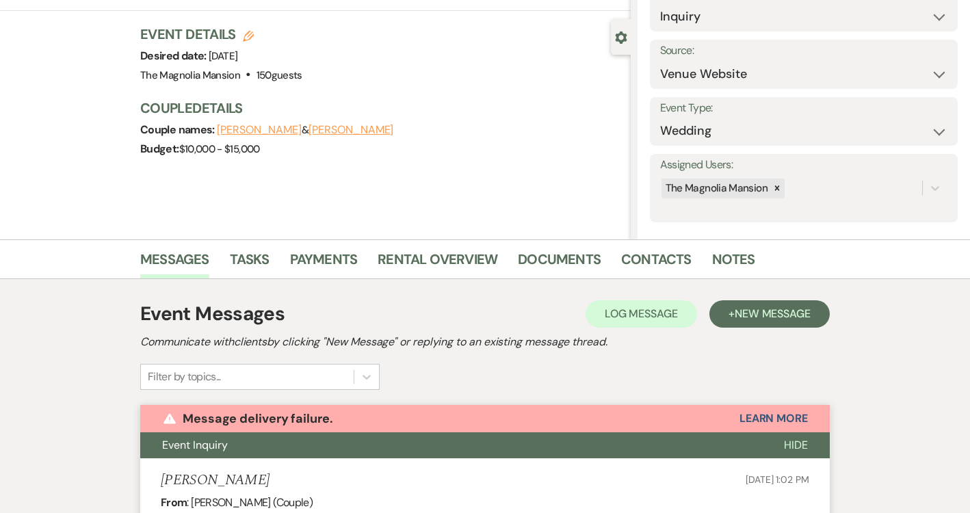
scroll to position [0, 0]
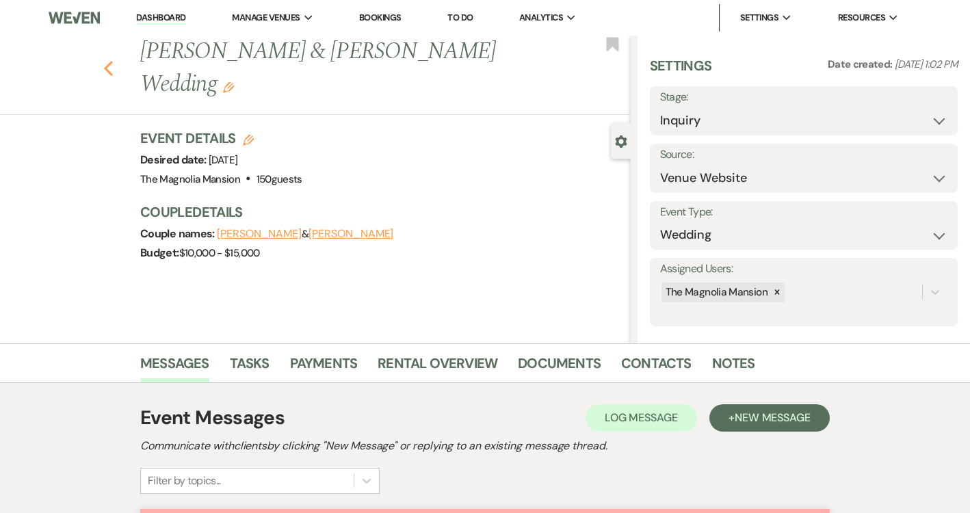
click at [111, 60] on icon "Previous" at bounding box center [108, 68] width 10 height 16
